Goal: Feedback & Contribution: Leave review/rating

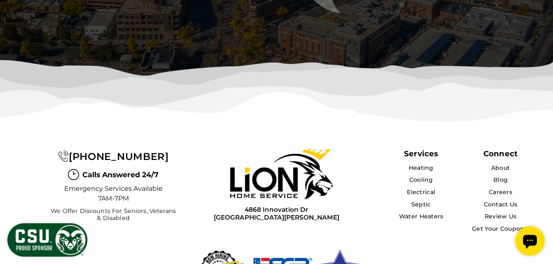
scroll to position [2531, 0]
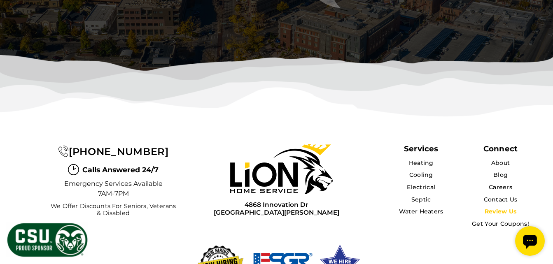
click at [496, 208] on link "Review Us" at bounding box center [500, 211] width 32 height 7
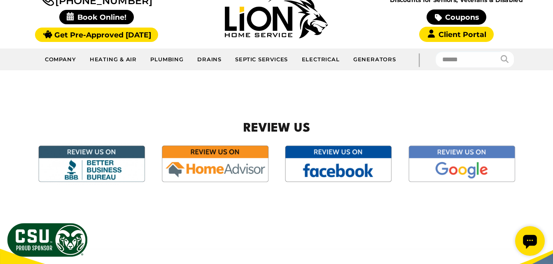
scroll to position [92, 0]
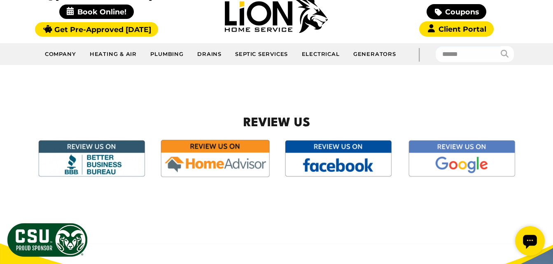
click at [197, 155] on img at bounding box center [215, 158] width 114 height 42
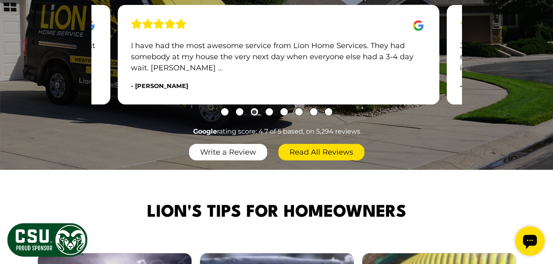
scroll to position [467, 0]
